Goal: Participate in discussion: Engage in conversation with other users on a specific topic

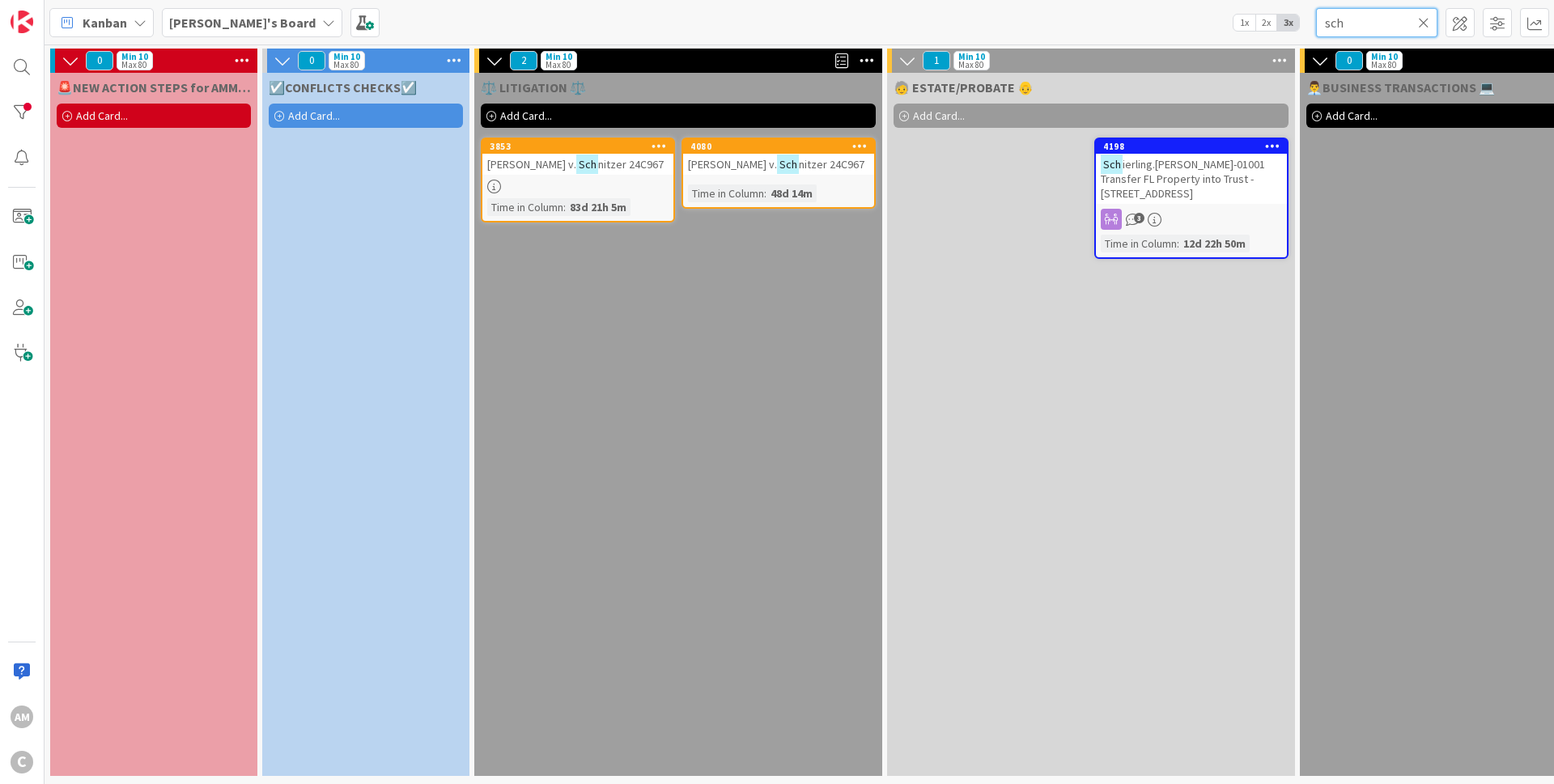
click at [1403, 8] on input "sch" at bounding box center [1376, 22] width 121 height 29
click at [1376, 25] on input "sch" at bounding box center [1376, 22] width 121 height 29
click at [1376, 24] on input "sch" at bounding box center [1376, 22] width 121 height 29
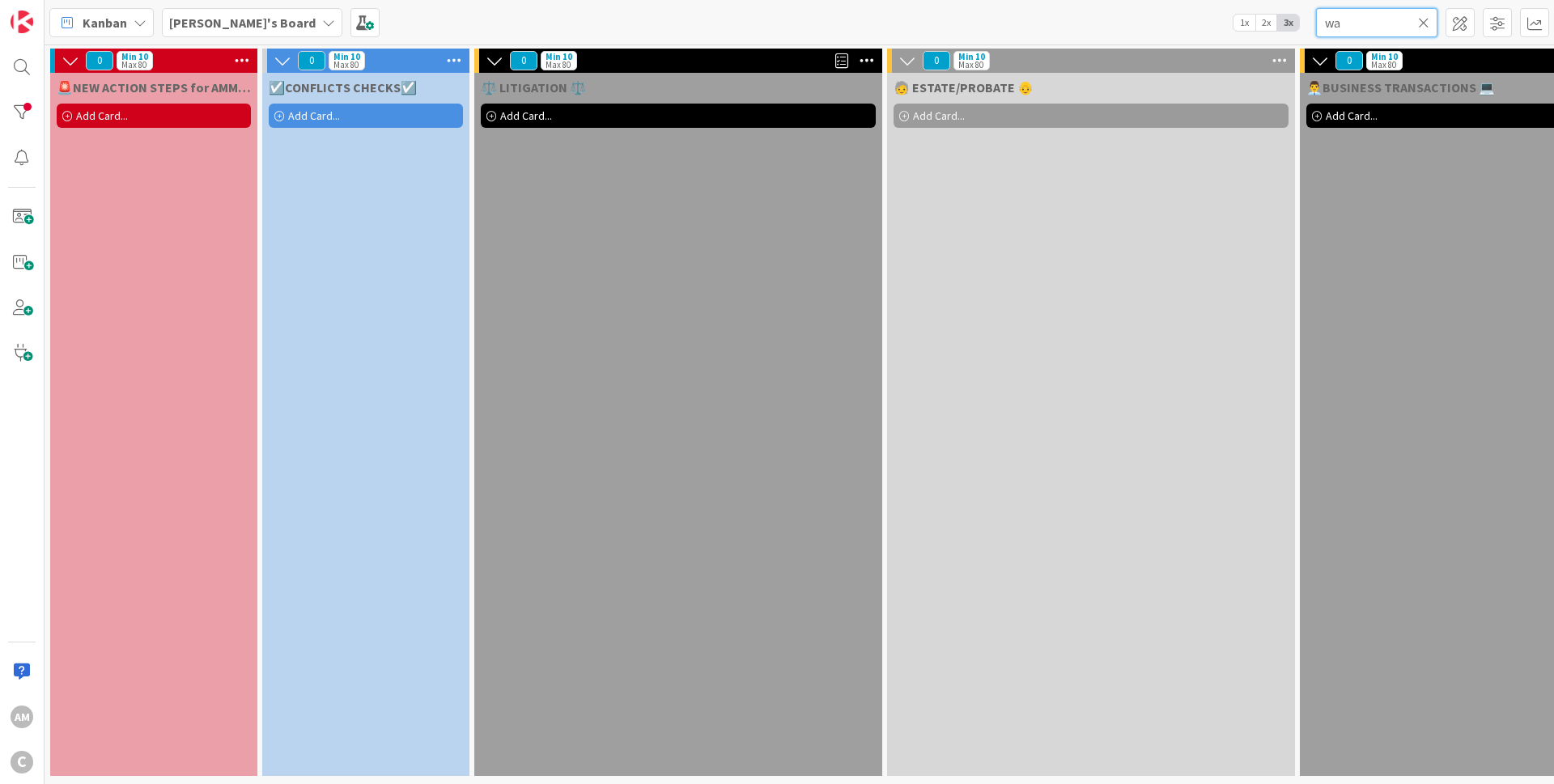
type input "w"
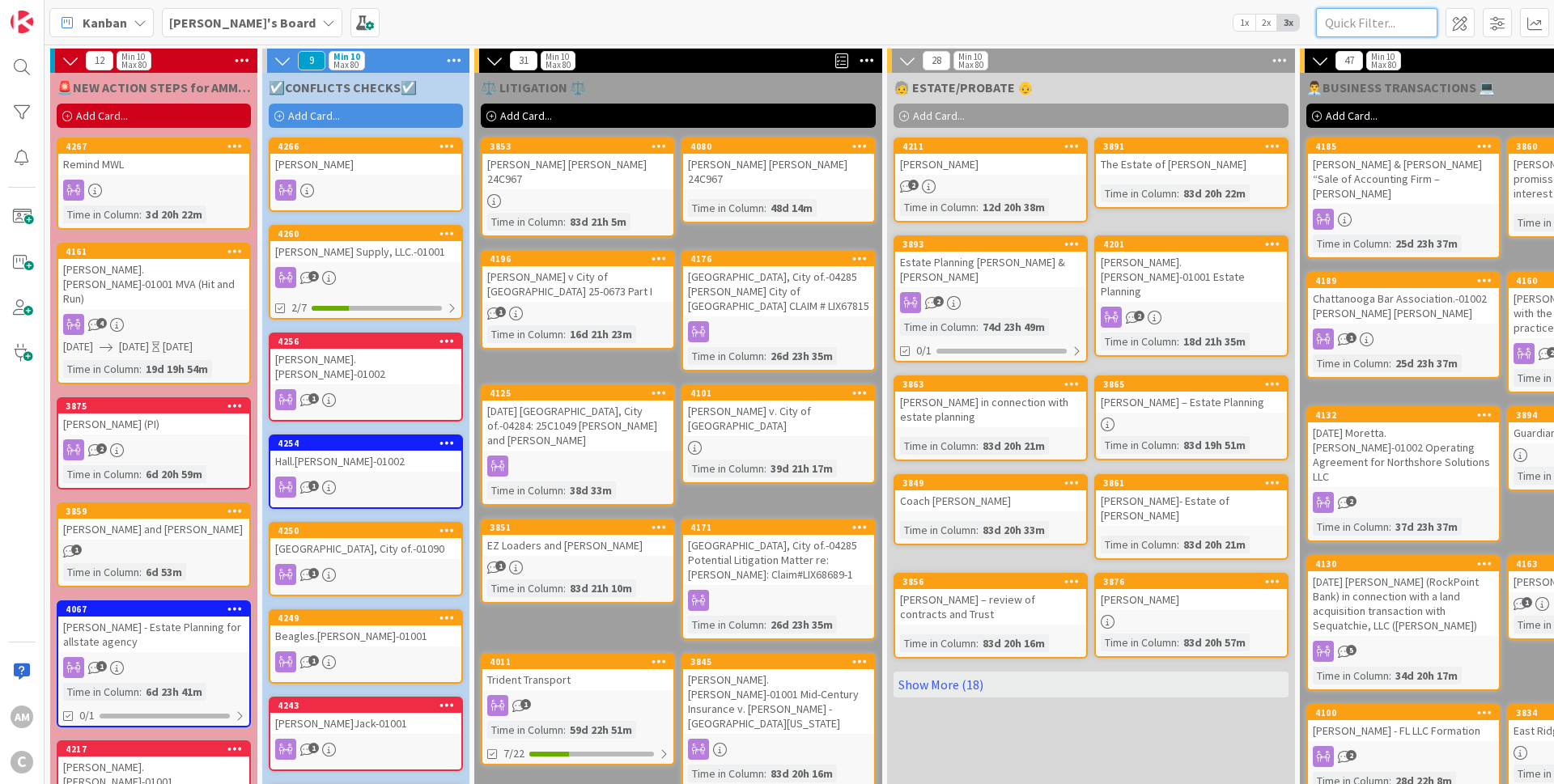
click at [1398, 28] on input "text" at bounding box center [1376, 22] width 121 height 29
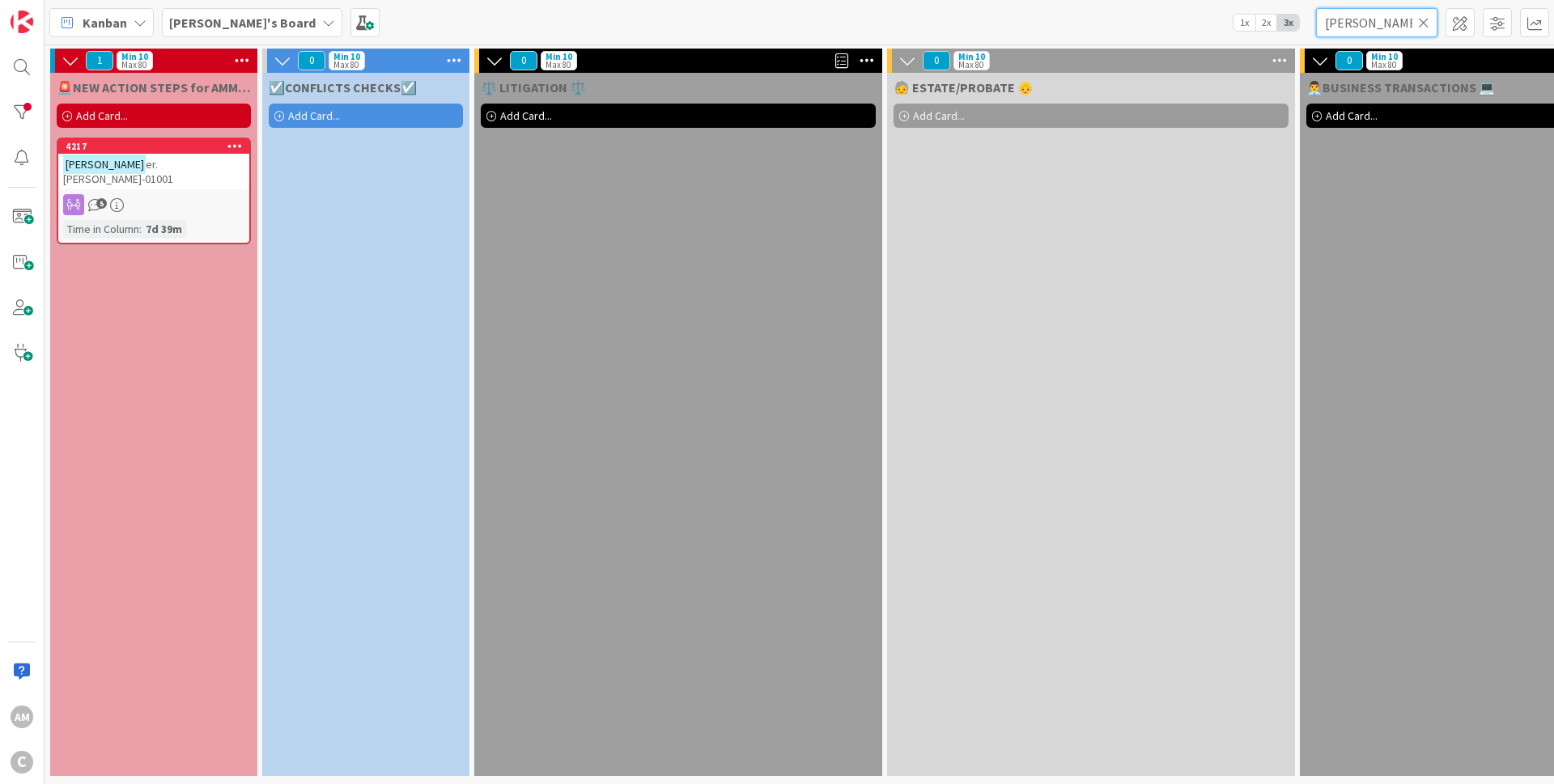
type input "[PERSON_NAME]"
click at [178, 195] on div "5" at bounding box center [154, 205] width 191 height 21
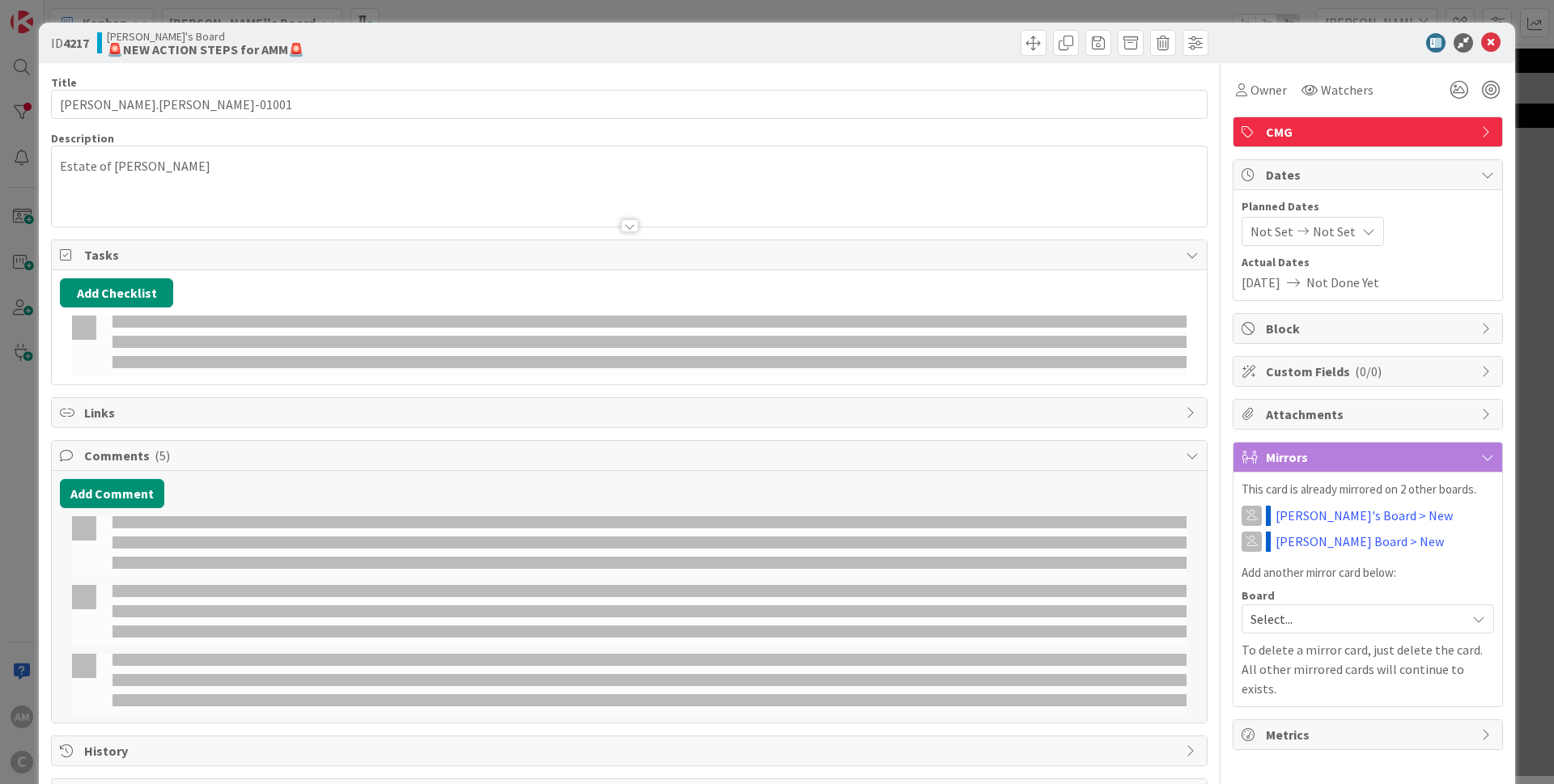
type input "[PERSON_NAME].[PERSON_NAME]-01001"
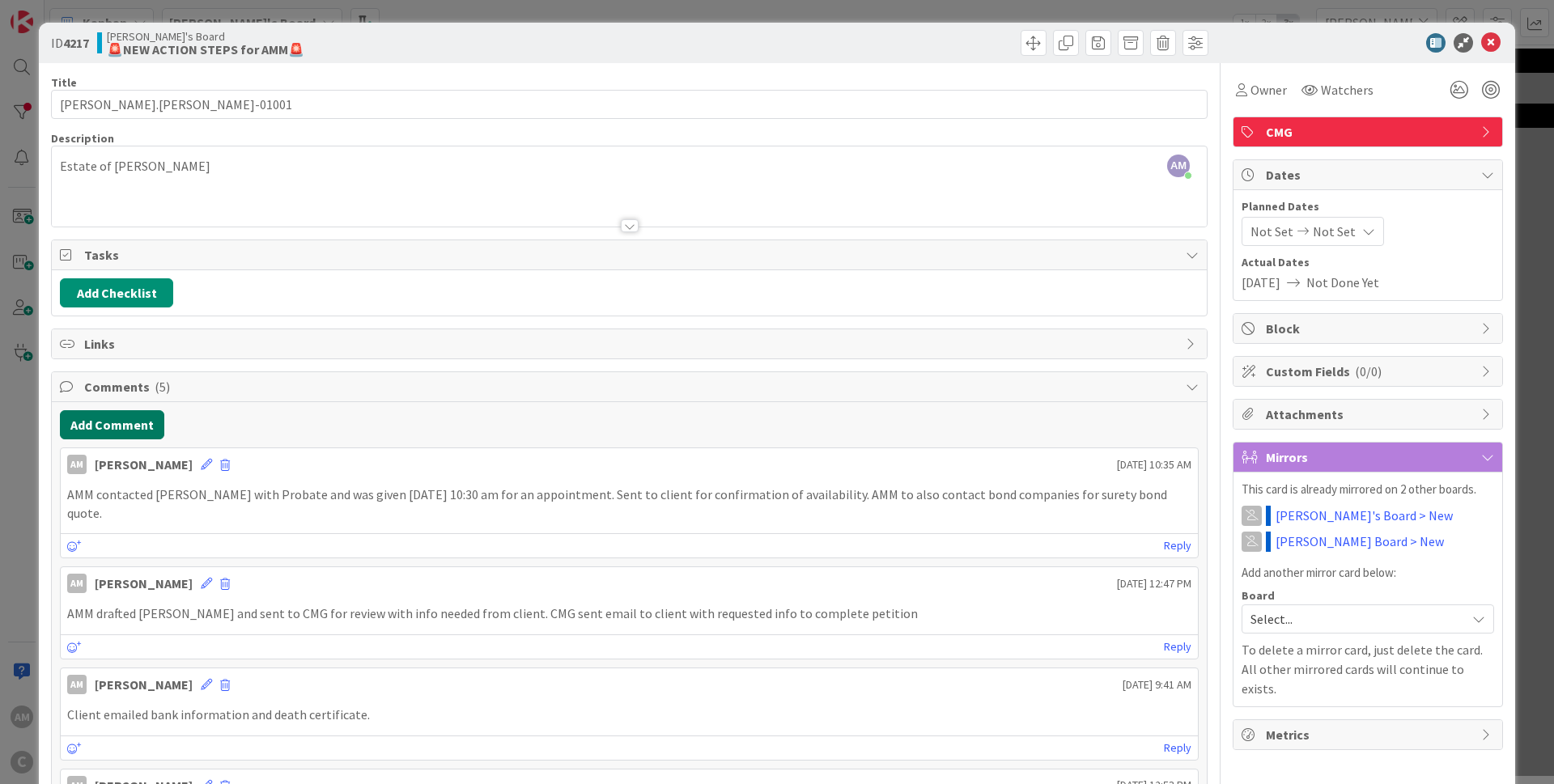
click at [147, 419] on button "Add Comment" at bounding box center [112, 425] width 104 height 29
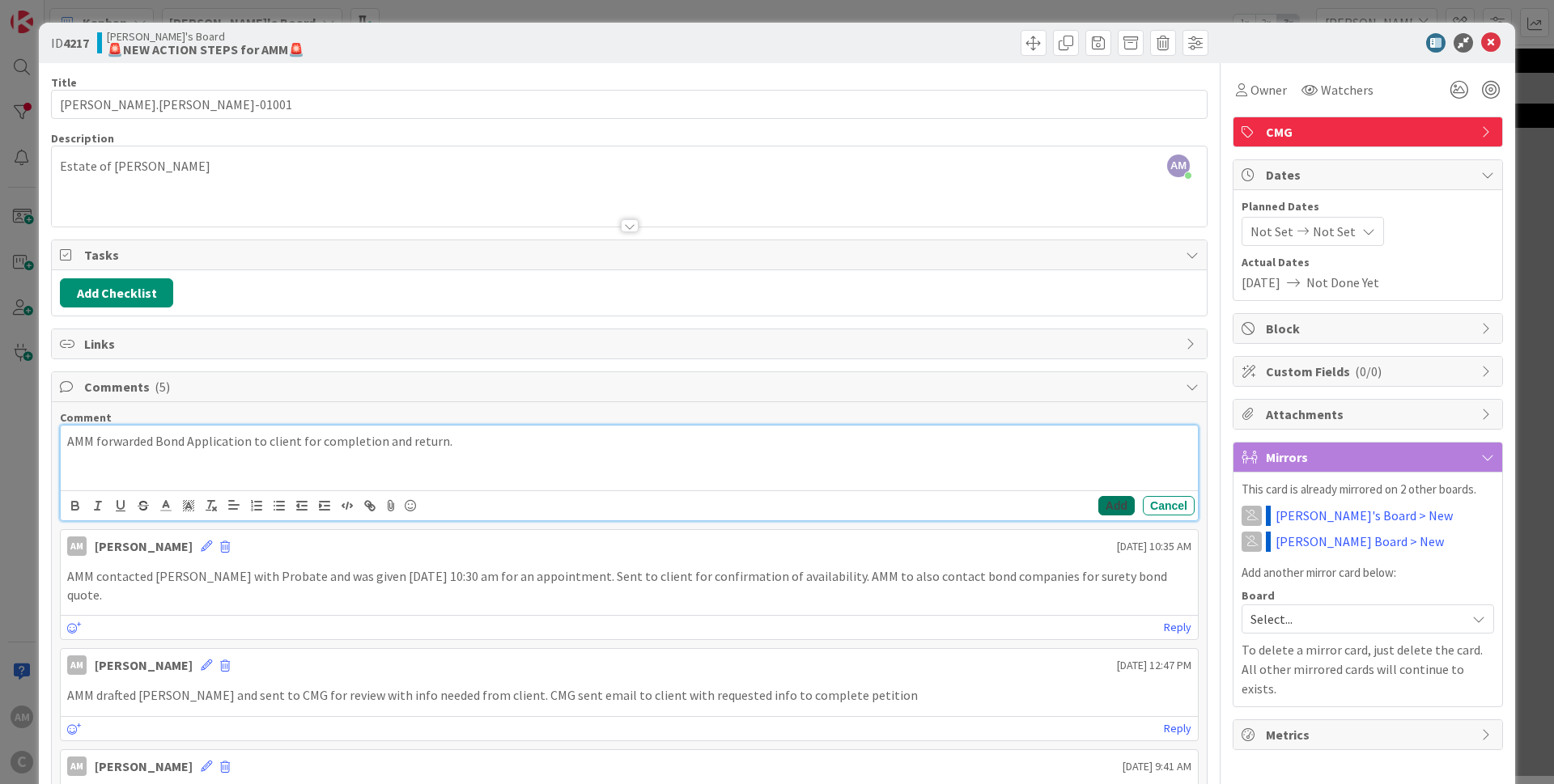
click at [1109, 508] on button "Add" at bounding box center [1116, 505] width 37 height 20
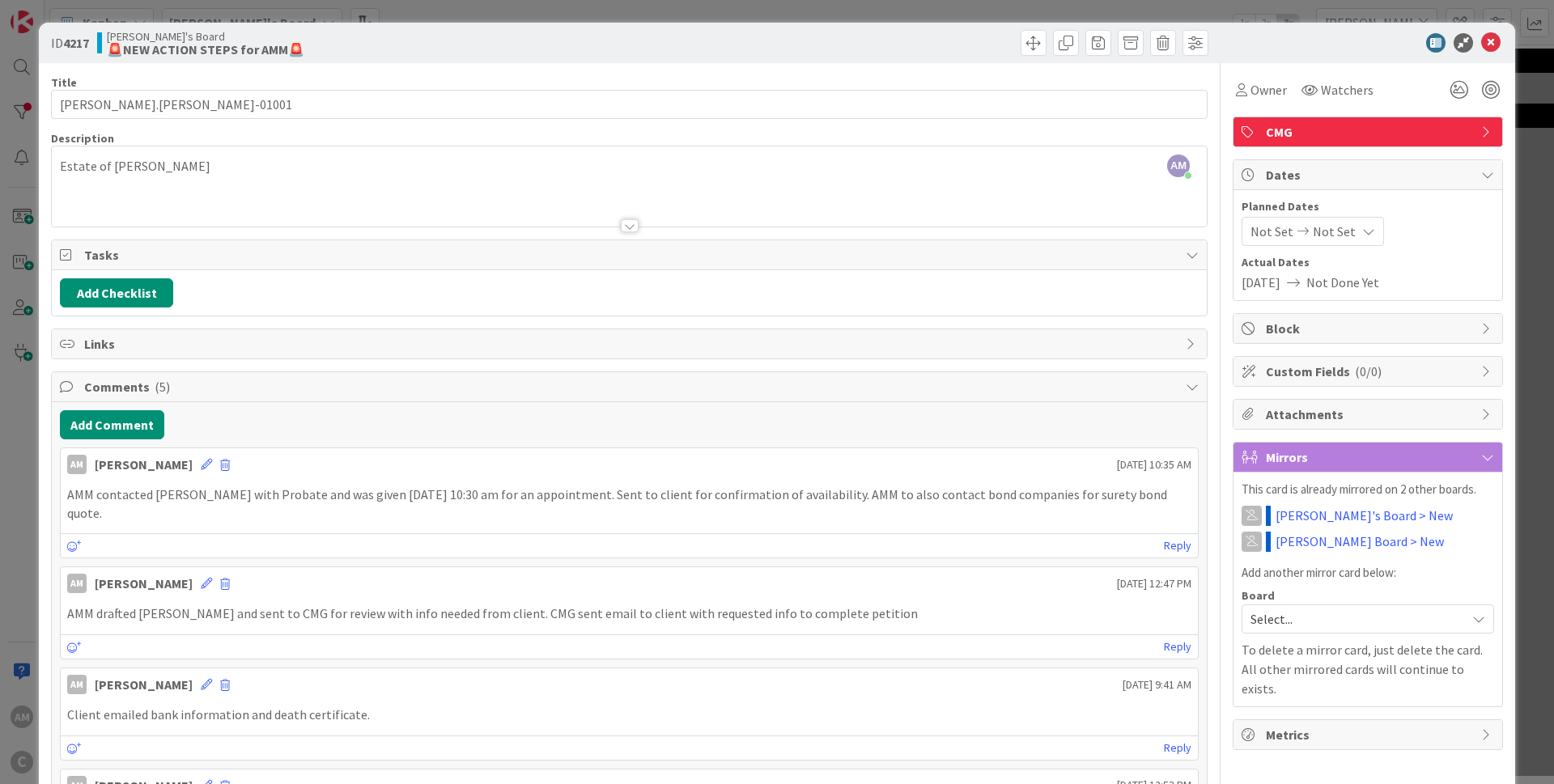
type input "[PERSON_NAME].[PERSON_NAME]-01001"
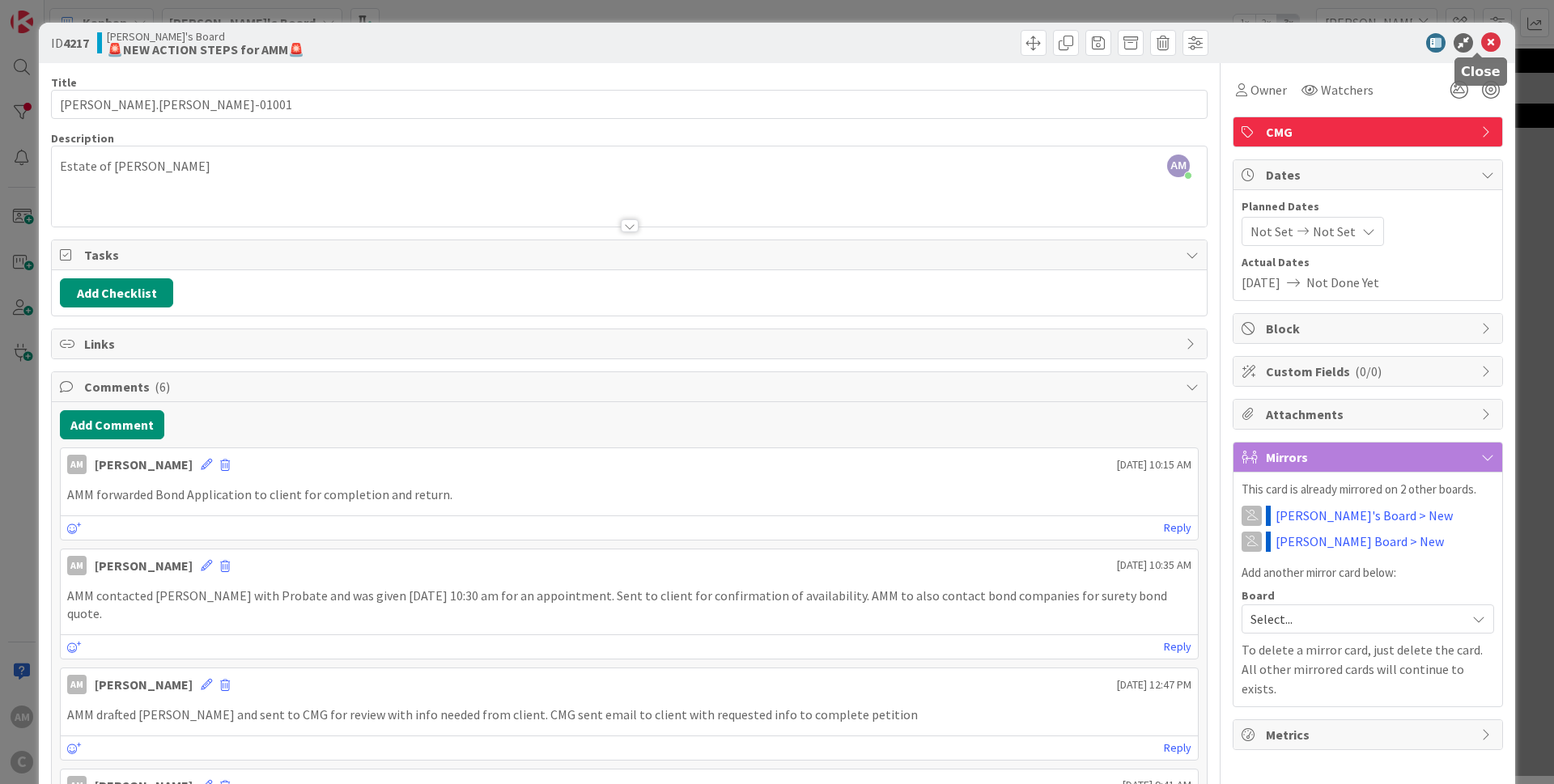
drag, startPoint x: 1471, startPoint y: 44, endPoint x: 1553, endPoint y: 128, distance: 117.4
click at [1481, 44] on icon at bounding box center [1491, 43] width 20 height 20
